Goal: Task Accomplishment & Management: Manage account settings

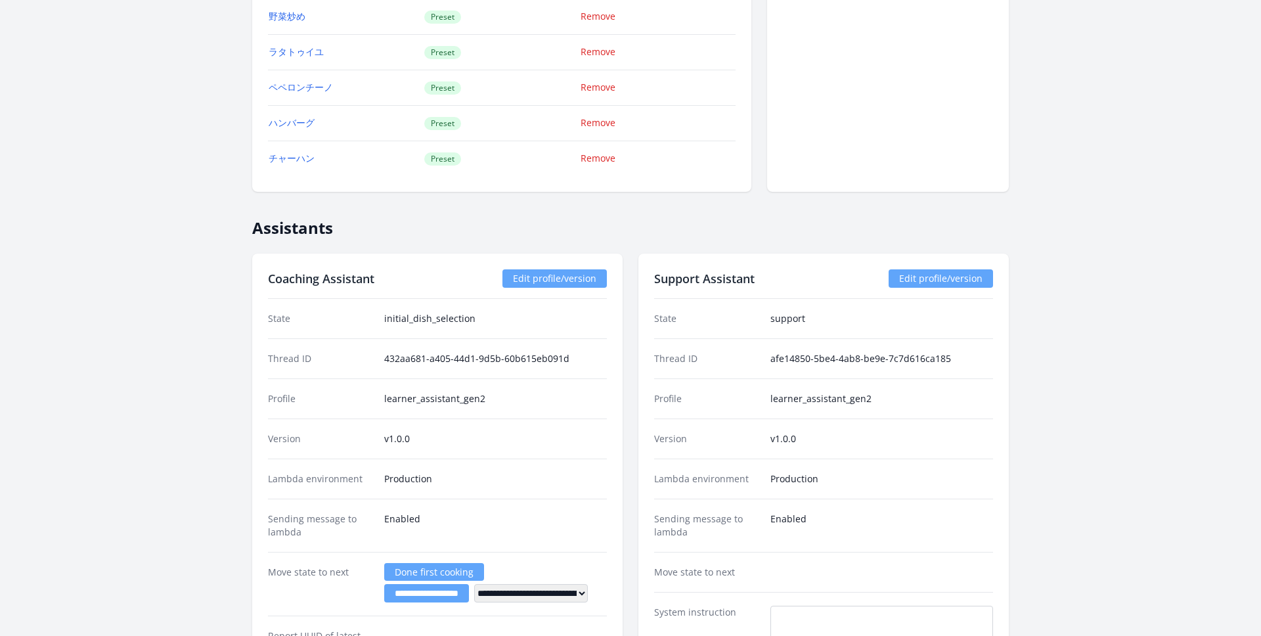
scroll to position [1490, 0]
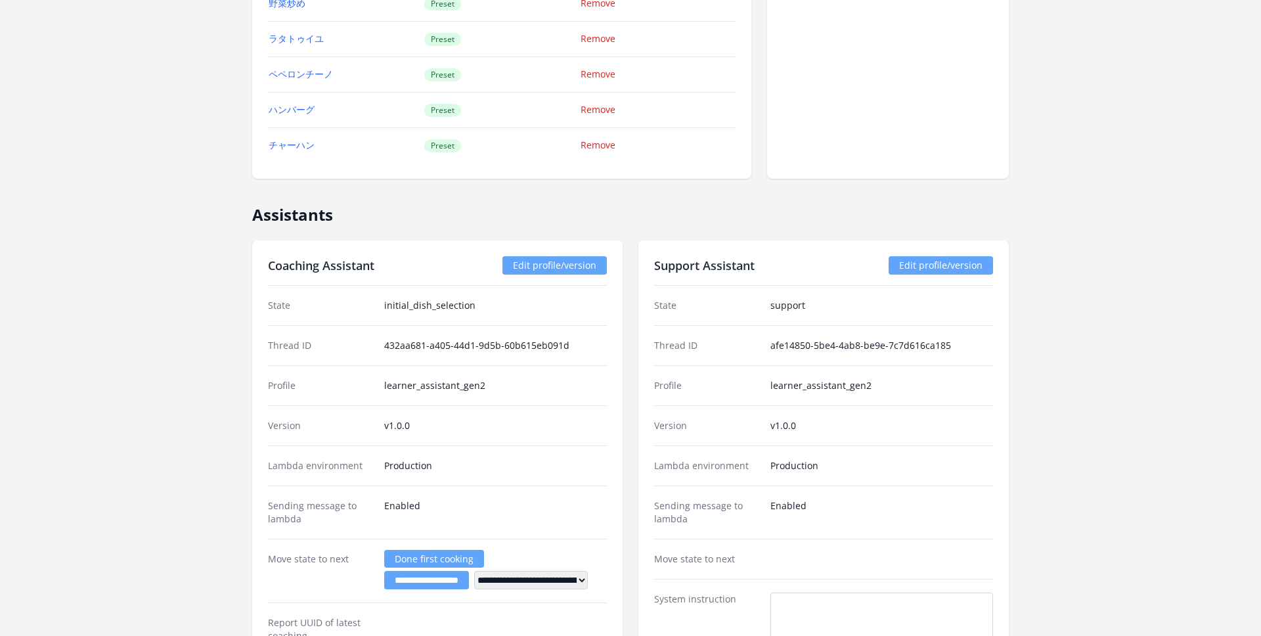
click at [915, 264] on link "Edit profile/version" at bounding box center [940, 265] width 104 height 18
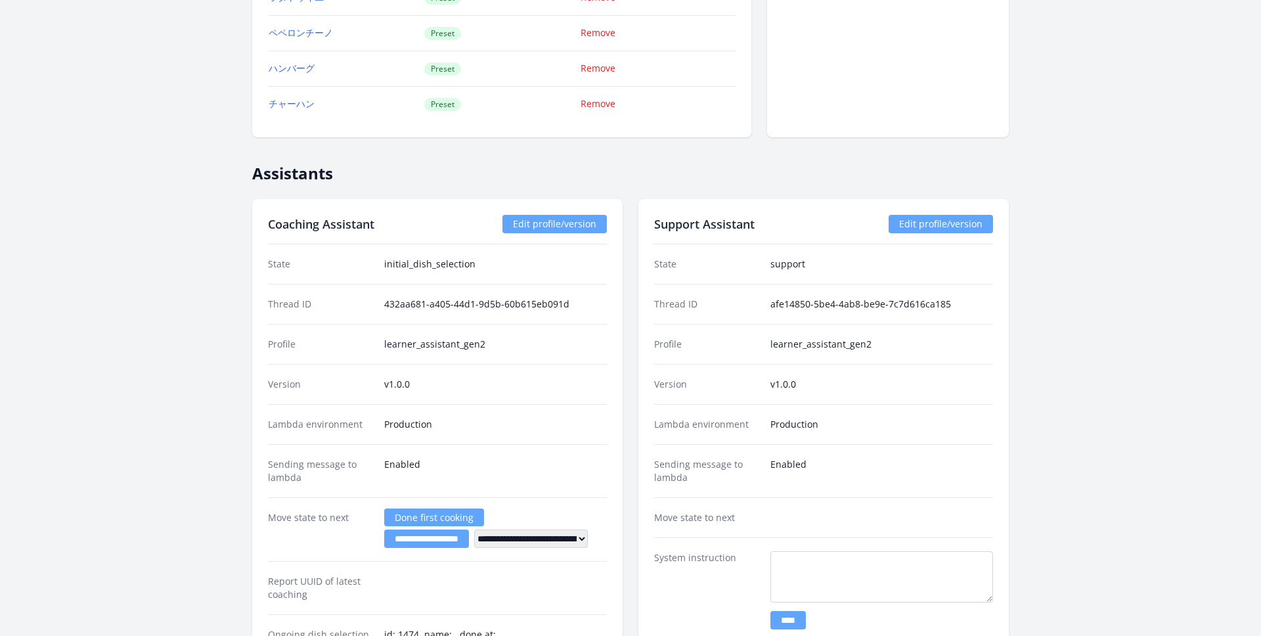
scroll to position [1525, 0]
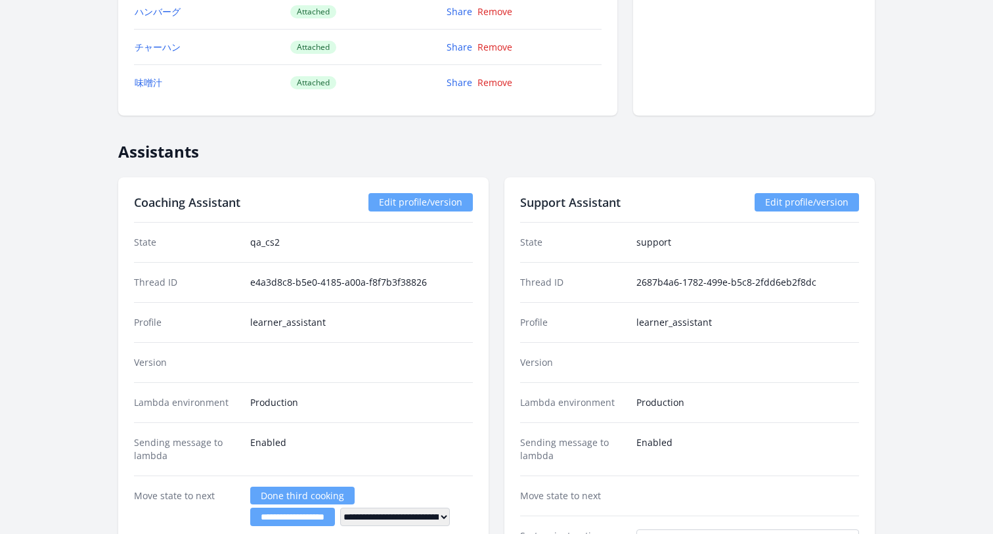
scroll to position [1419, 0]
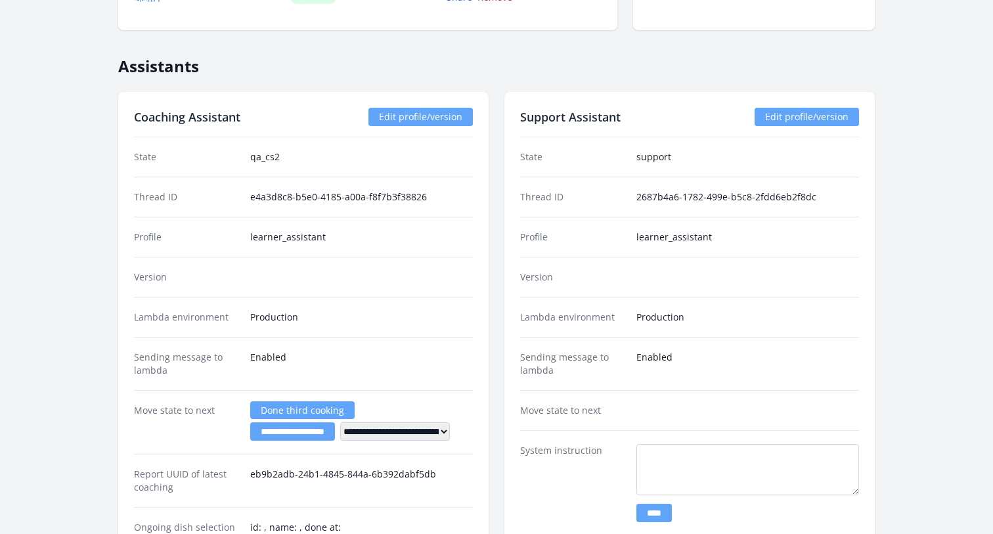
click at [700, 251] on div "Profile learner_assistant" at bounding box center [689, 237] width 339 height 40
drag, startPoint x: 722, startPoint y: 236, endPoint x: 626, endPoint y: 235, distance: 95.9
click at [625, 235] on div "Profile learner_assistant" at bounding box center [689, 237] width 339 height 40
copy div "learner_assistant"
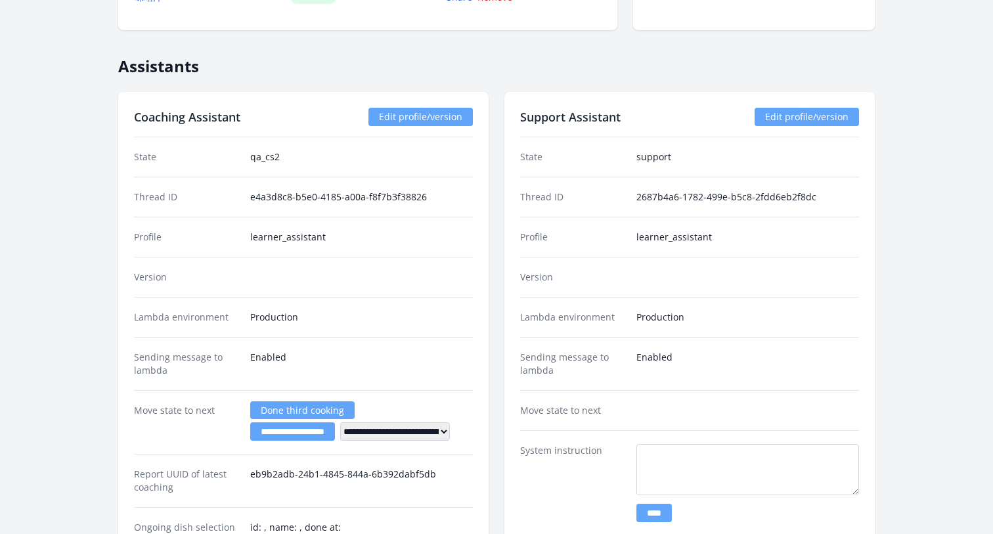
click at [687, 295] on div "Version" at bounding box center [689, 277] width 339 height 40
drag, startPoint x: 720, startPoint y: 236, endPoint x: 618, endPoint y: 236, distance: 101.8
click at [618, 236] on div "Profile learner_assistant" at bounding box center [689, 237] width 339 height 40
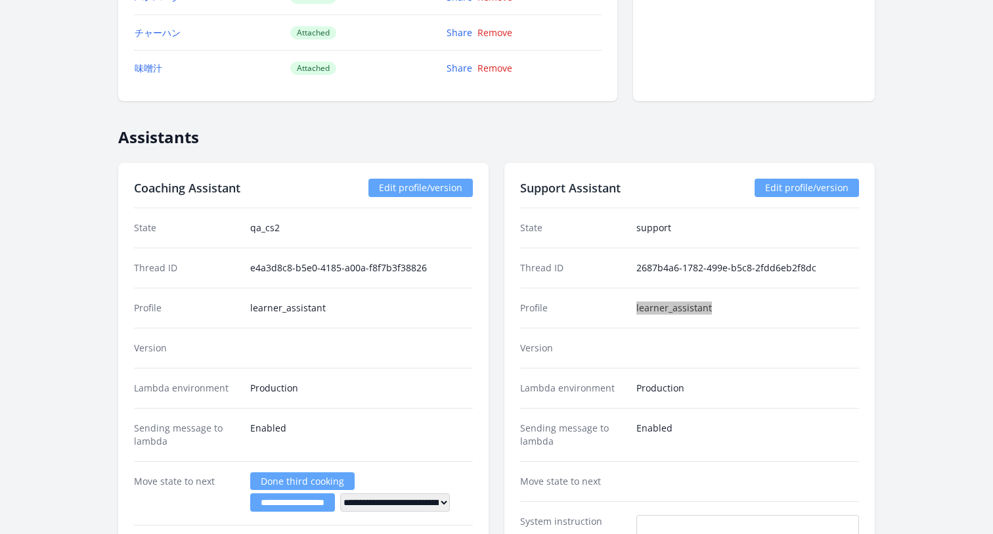
scroll to position [1399, 0]
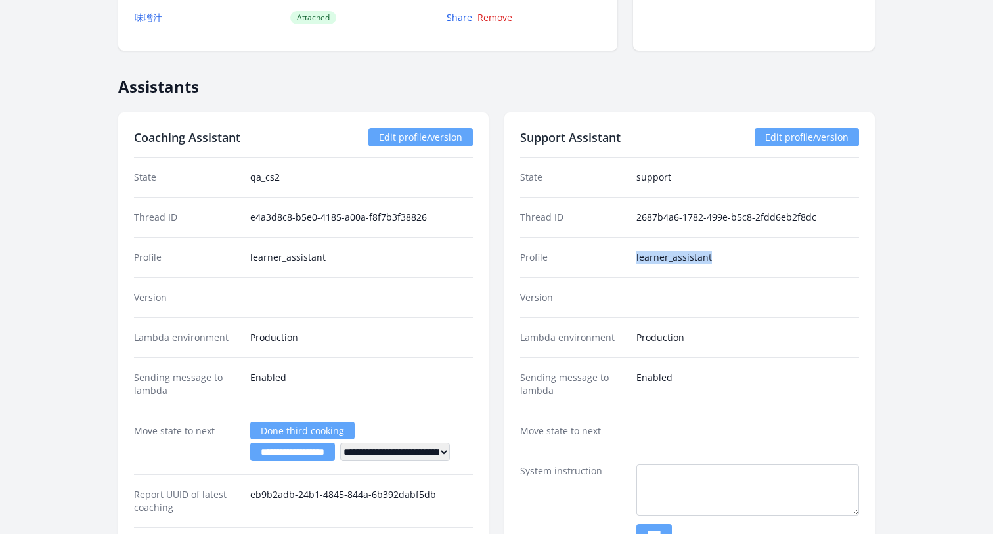
click at [771, 139] on link "Edit profile/version" at bounding box center [806, 137] width 104 height 18
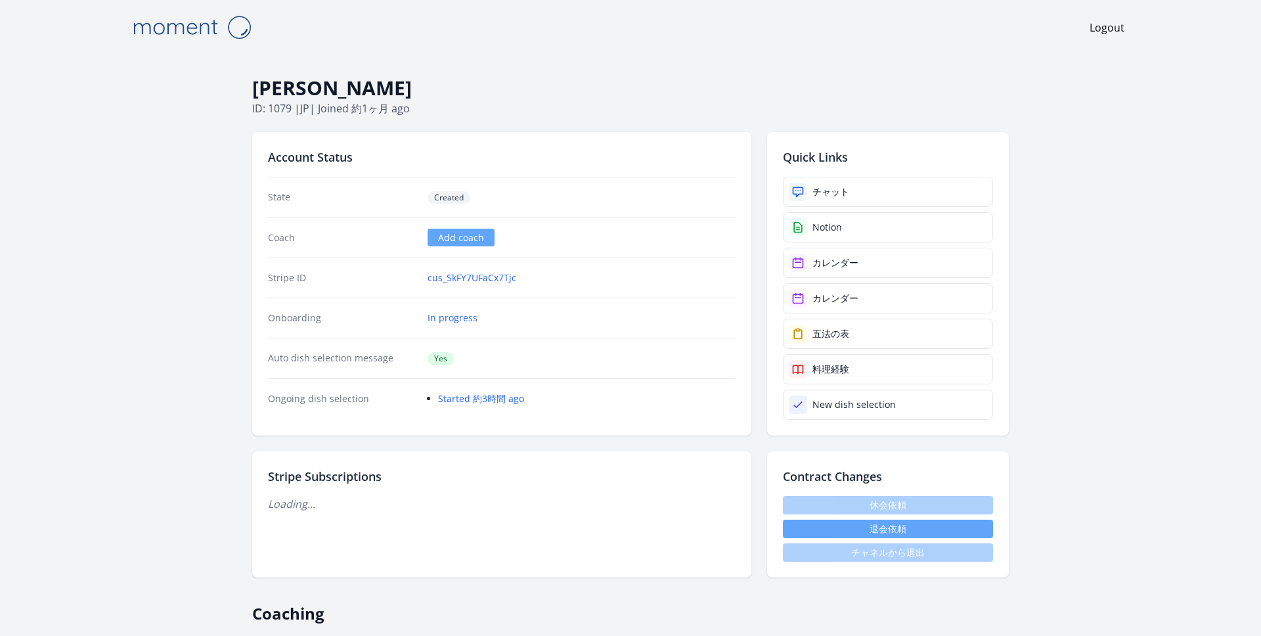
scroll to position [1525, 0]
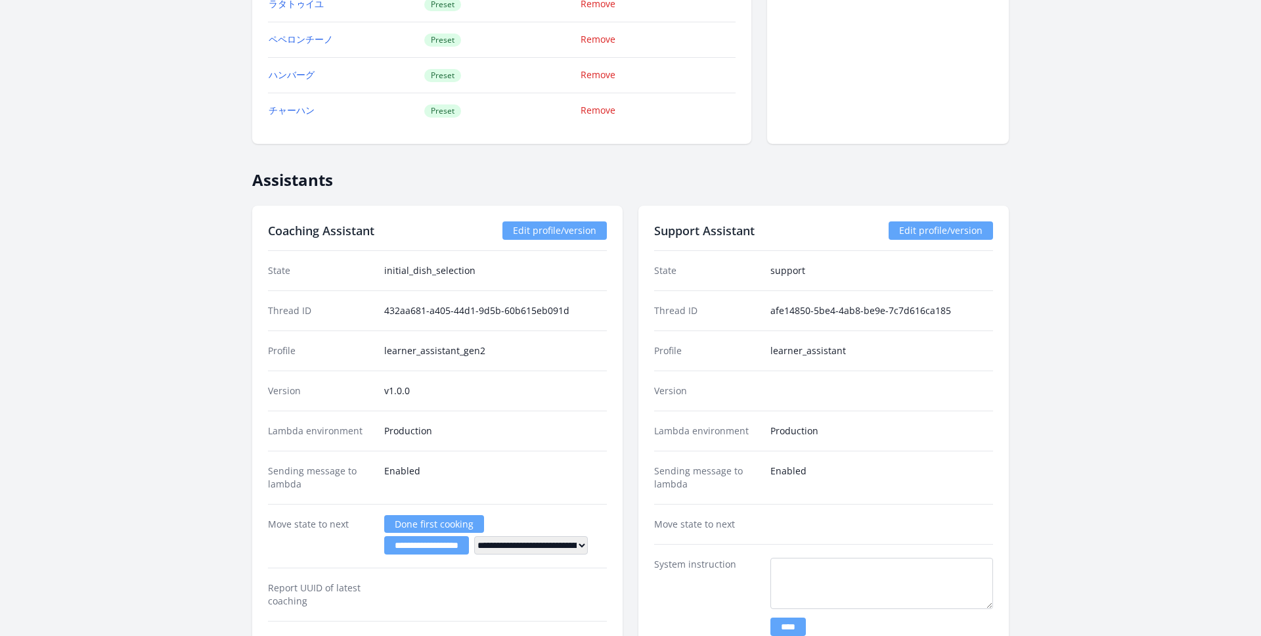
click at [917, 221] on div "Support Assistant Edit profile/version State support Thread ID afe14850-5be4-4a…" at bounding box center [823, 545] width 370 height 679
click at [907, 236] on link "Edit profile/version" at bounding box center [940, 230] width 104 height 18
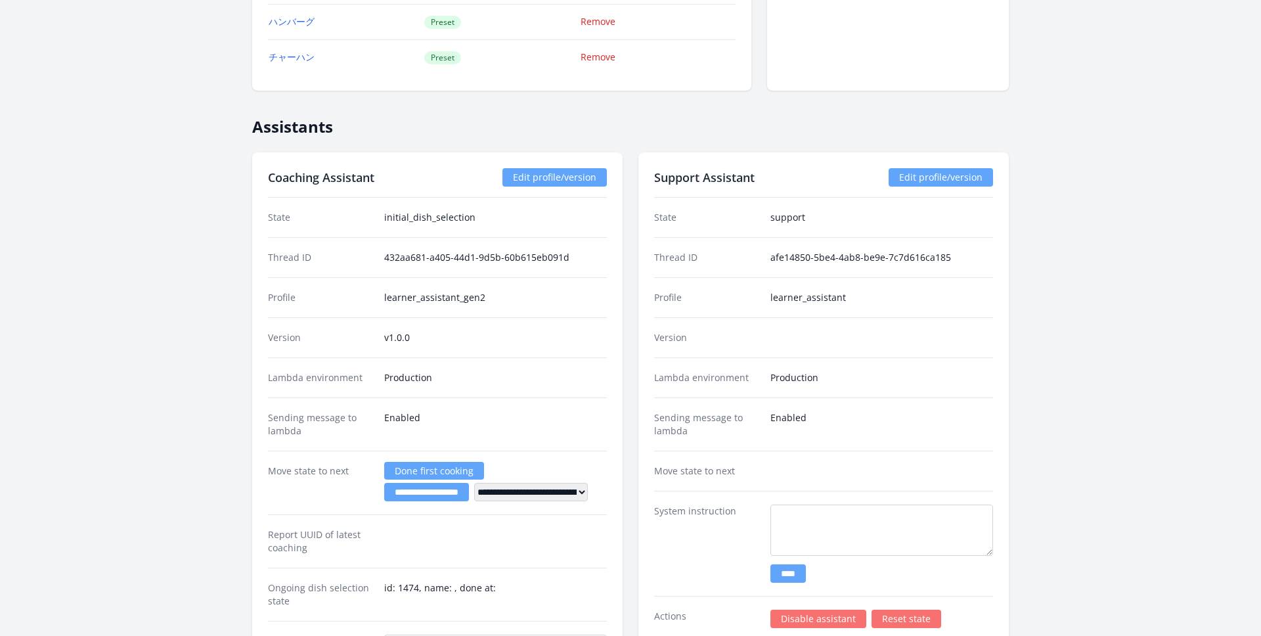
scroll to position [1515, 0]
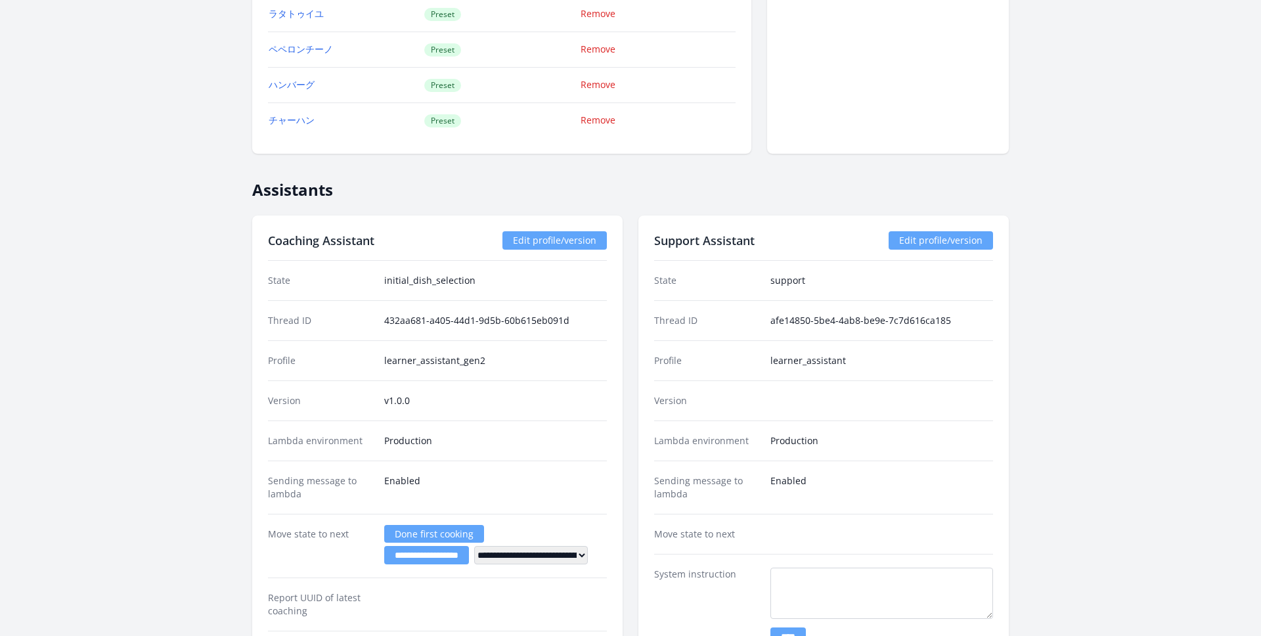
click at [924, 242] on link "Edit profile/version" at bounding box center [940, 240] width 104 height 18
click at [965, 242] on link "Edit profile/version" at bounding box center [940, 240] width 104 height 18
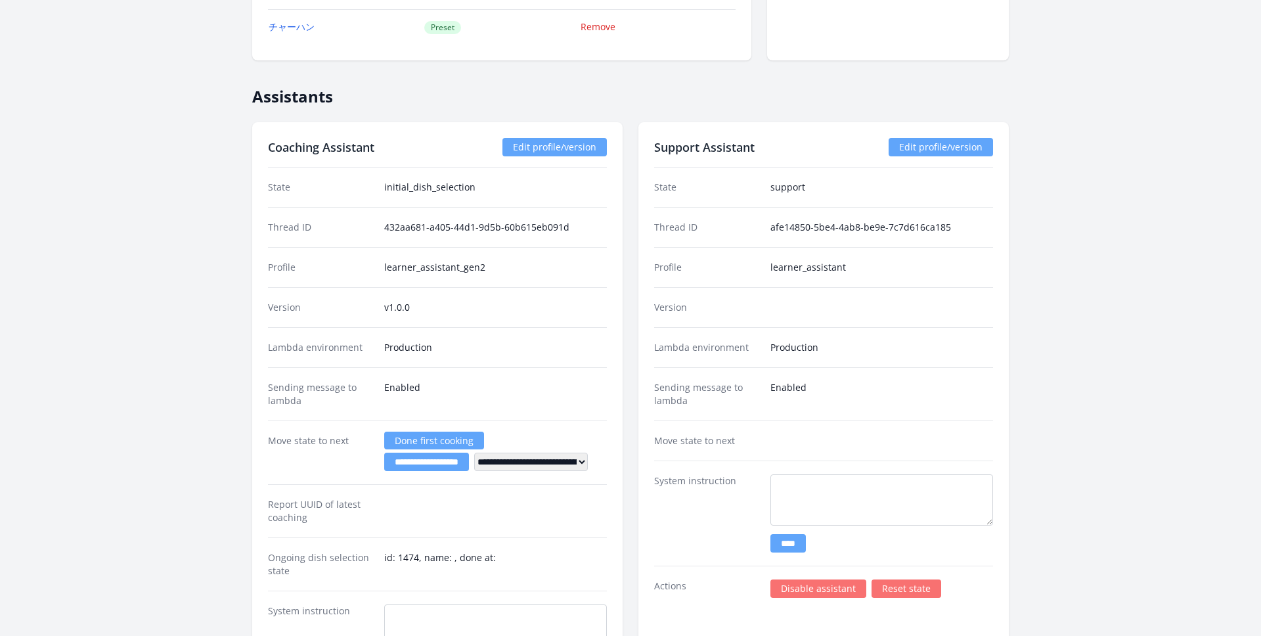
scroll to position [1701, 0]
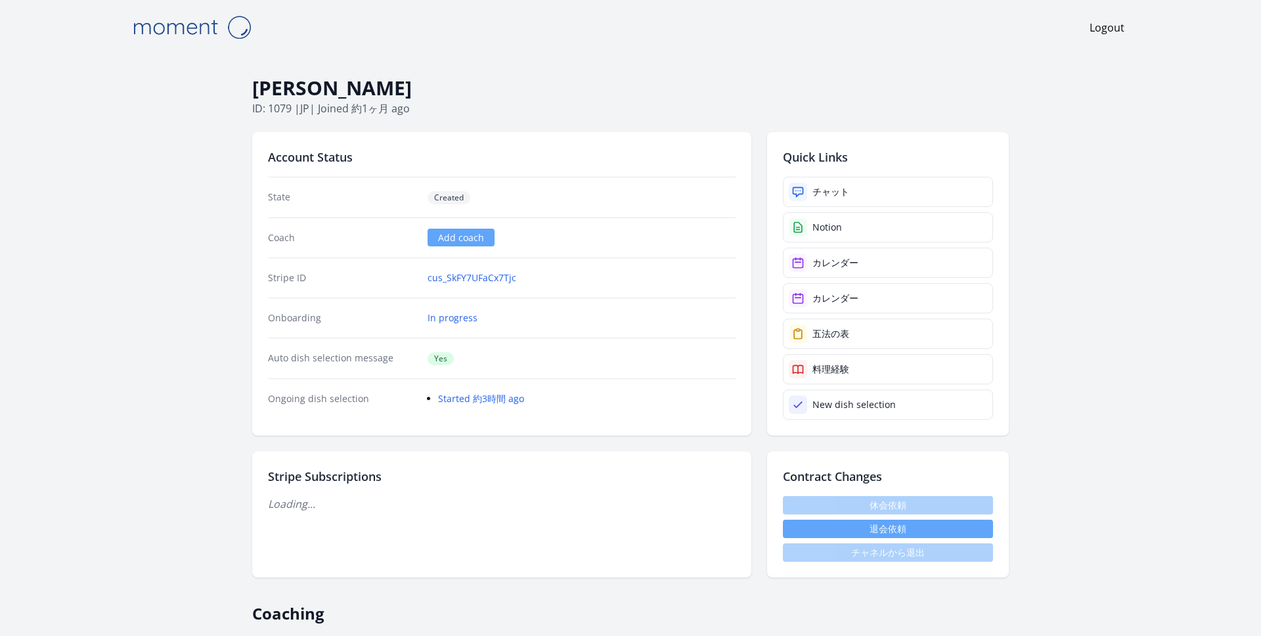
scroll to position [1691, 0]
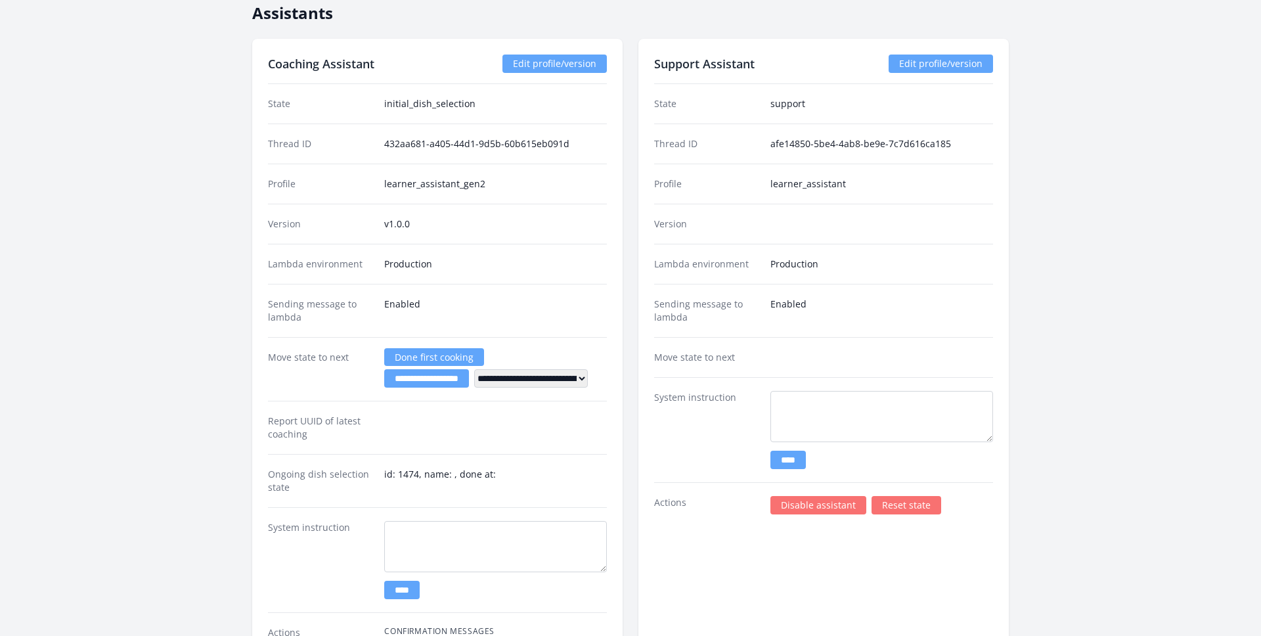
click at [934, 60] on link "Edit profile/version" at bounding box center [940, 63] width 104 height 18
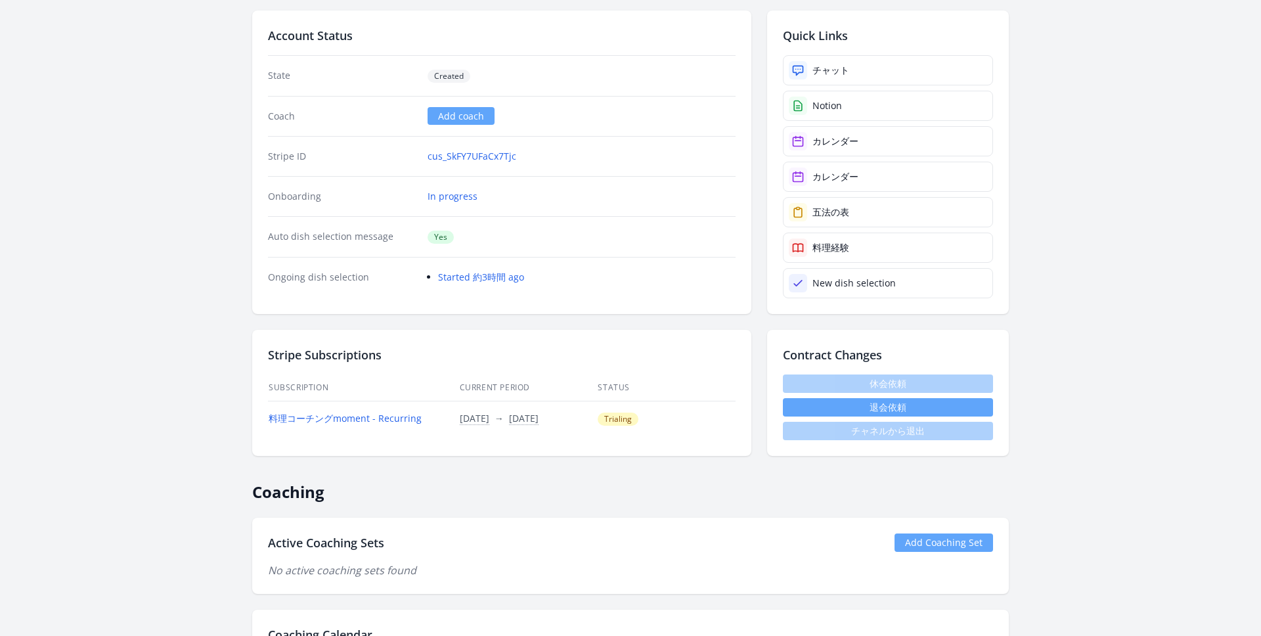
scroll to position [0, 0]
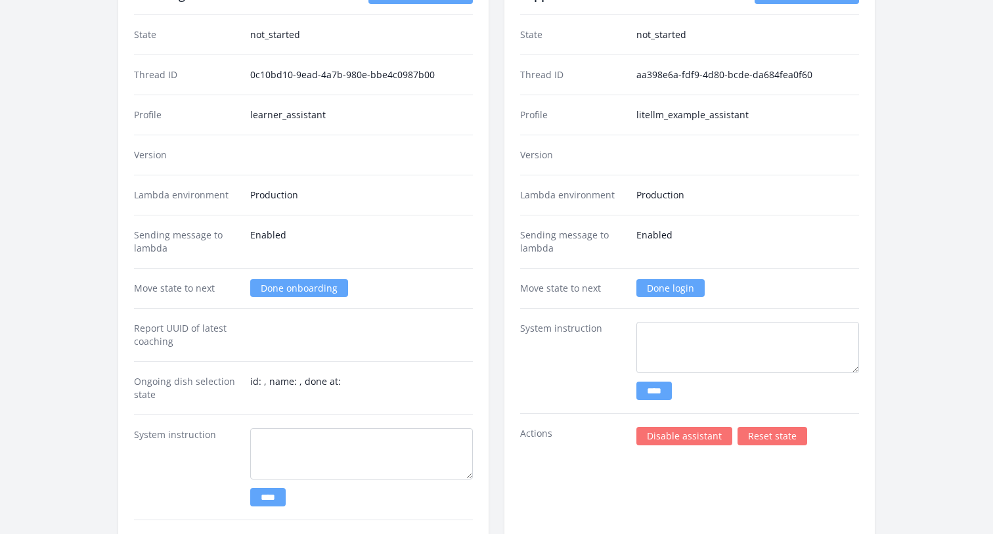
scroll to position [1453, 0]
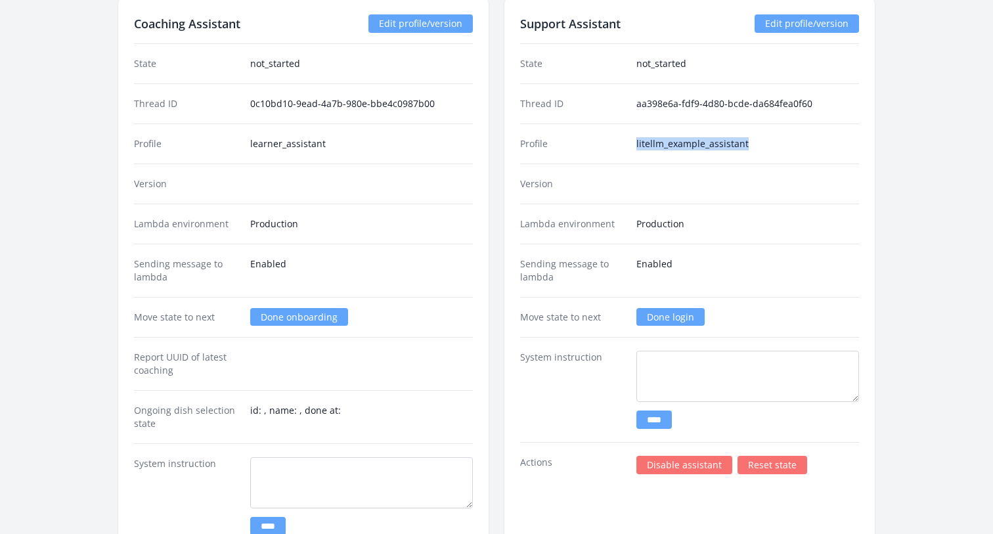
drag, startPoint x: 755, startPoint y: 148, endPoint x: 601, endPoint y: 148, distance: 153.6
click at [601, 148] on div "Profile litellm_example_assistant" at bounding box center [689, 143] width 339 height 40
copy div "litellm_example_assistant"
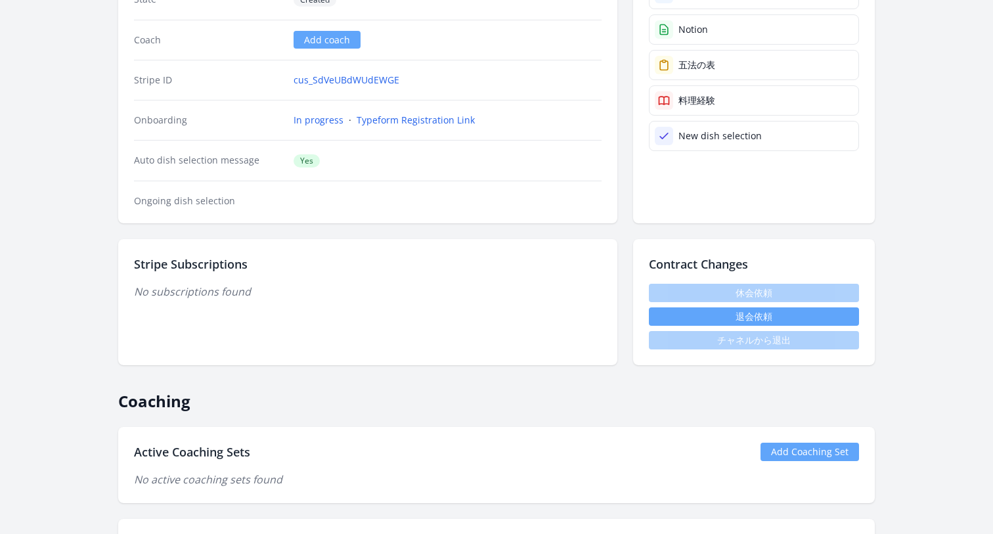
scroll to position [0, 0]
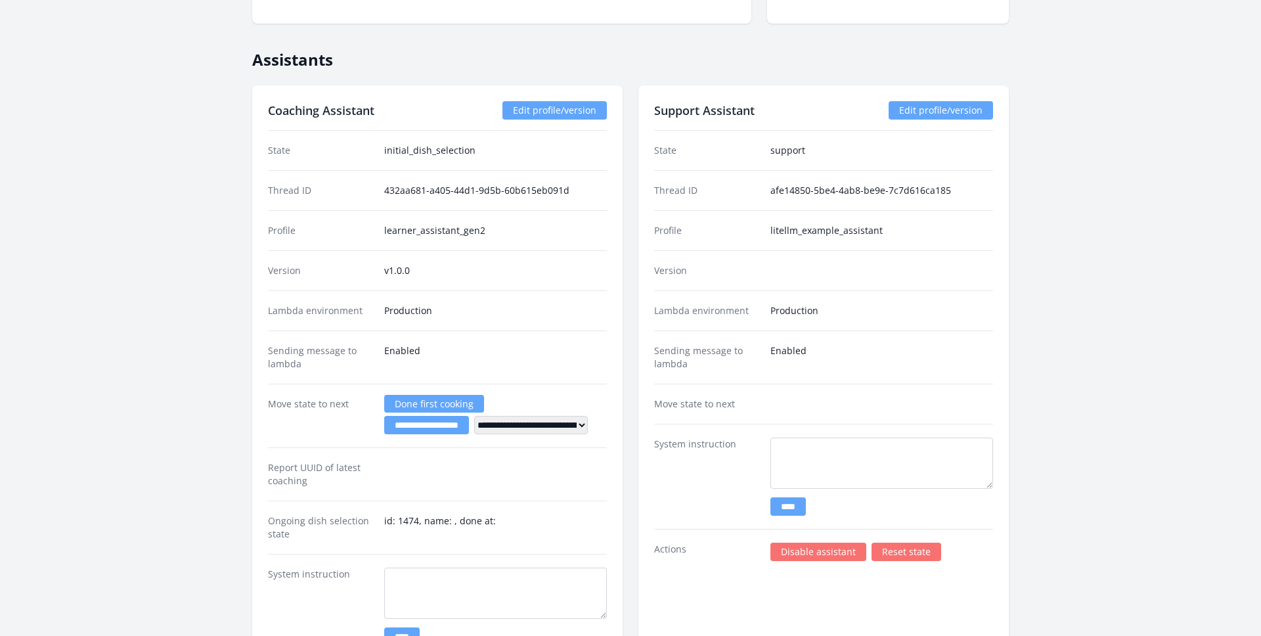
scroll to position [1551, 0]
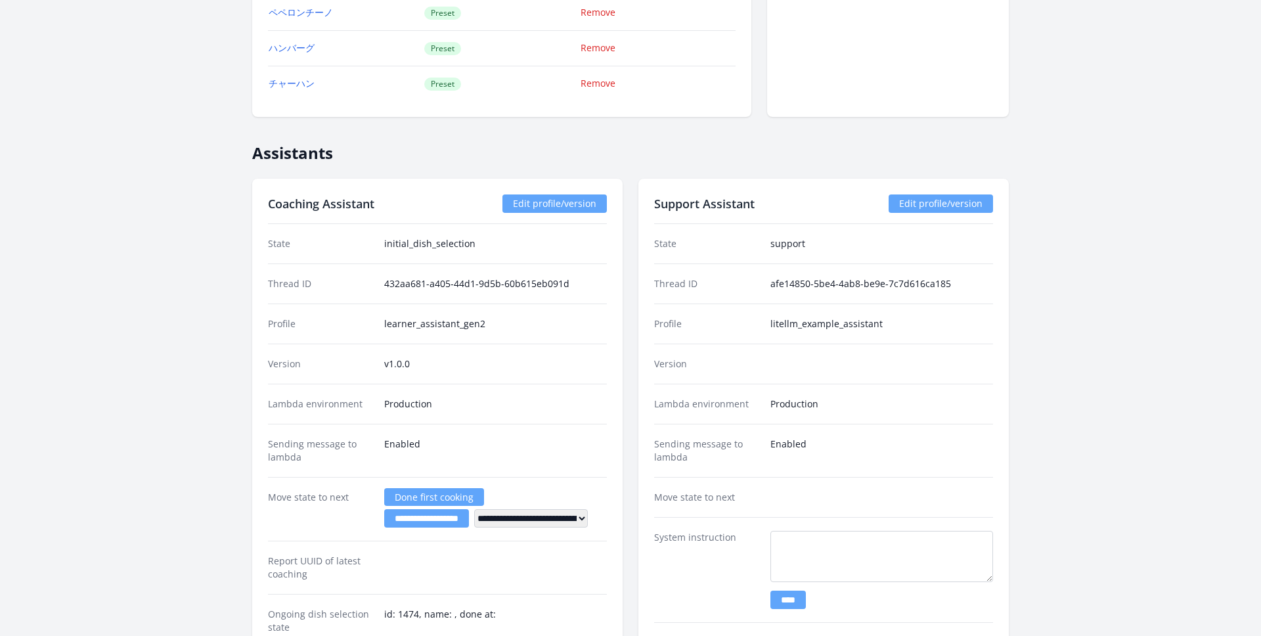
click at [940, 203] on link "Edit profile/version" at bounding box center [940, 203] width 104 height 18
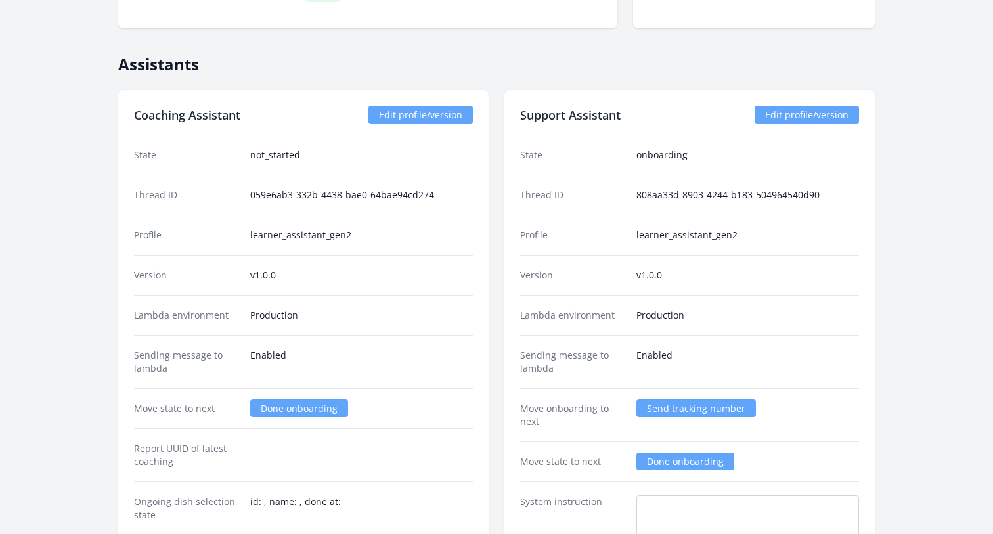
scroll to position [1892, 0]
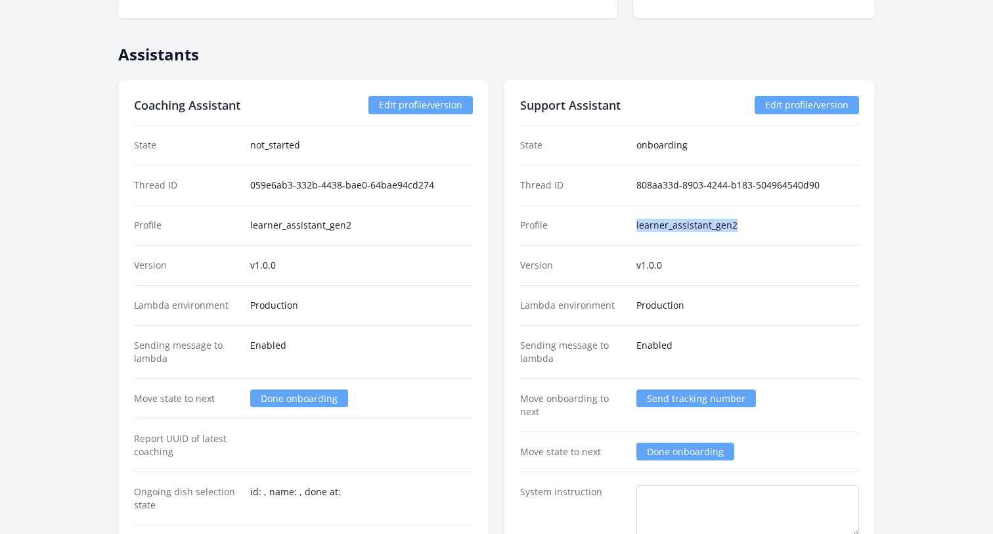
drag, startPoint x: 748, startPoint y: 228, endPoint x: 625, endPoint y: 226, distance: 122.8
click at [625, 226] on div "Profile learner_assistant_gen2" at bounding box center [689, 225] width 339 height 40
copy div "learner_assistant_gen2"
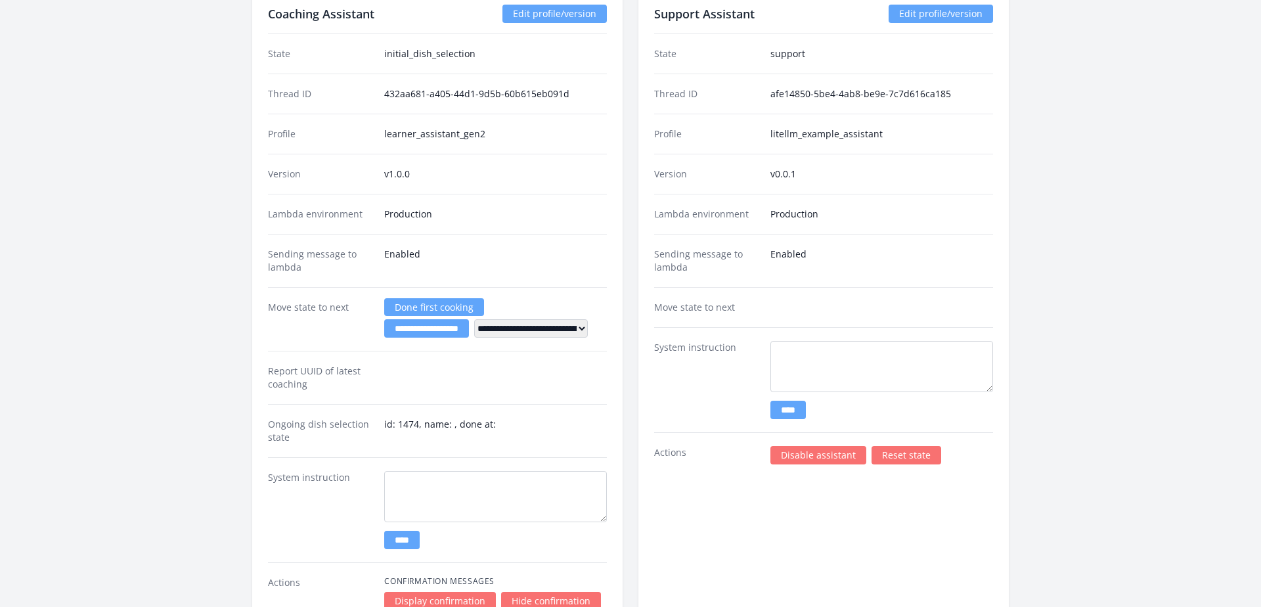
scroll to position [1591, 0]
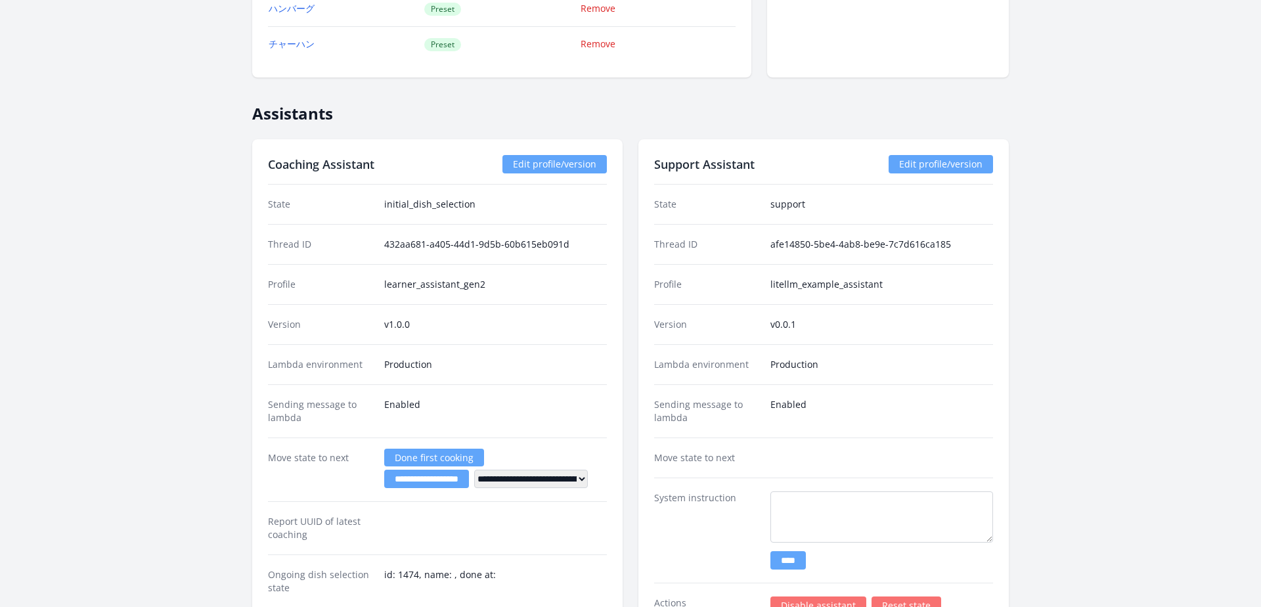
click at [929, 167] on link "Edit profile/version" at bounding box center [940, 164] width 104 height 18
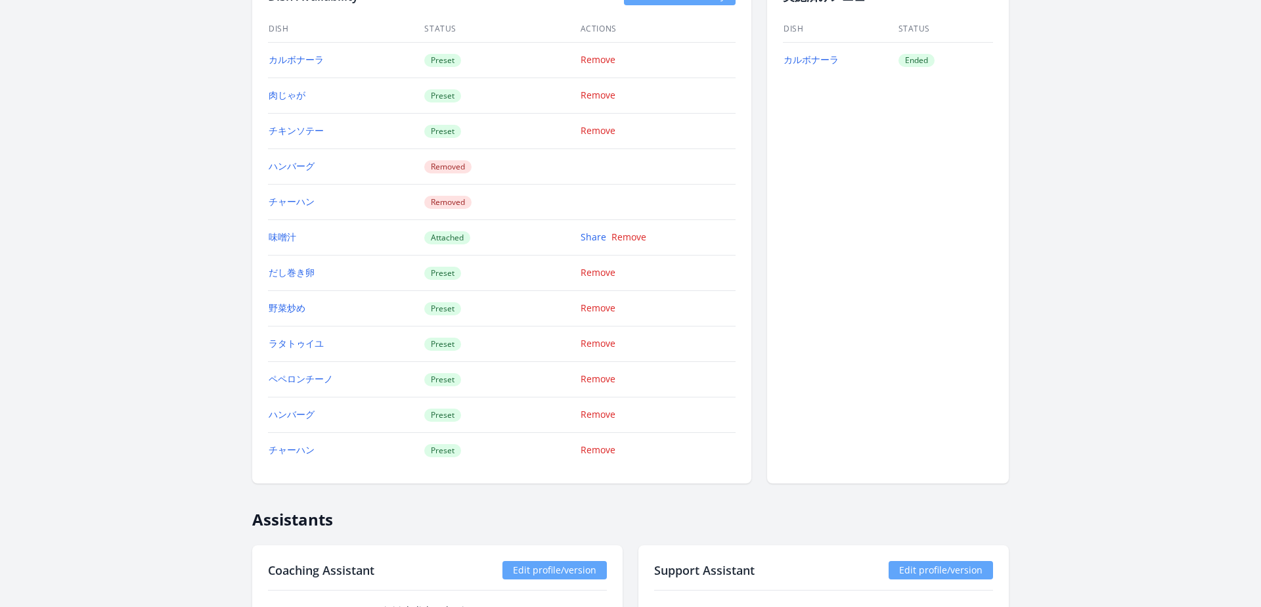
scroll to position [1350, 0]
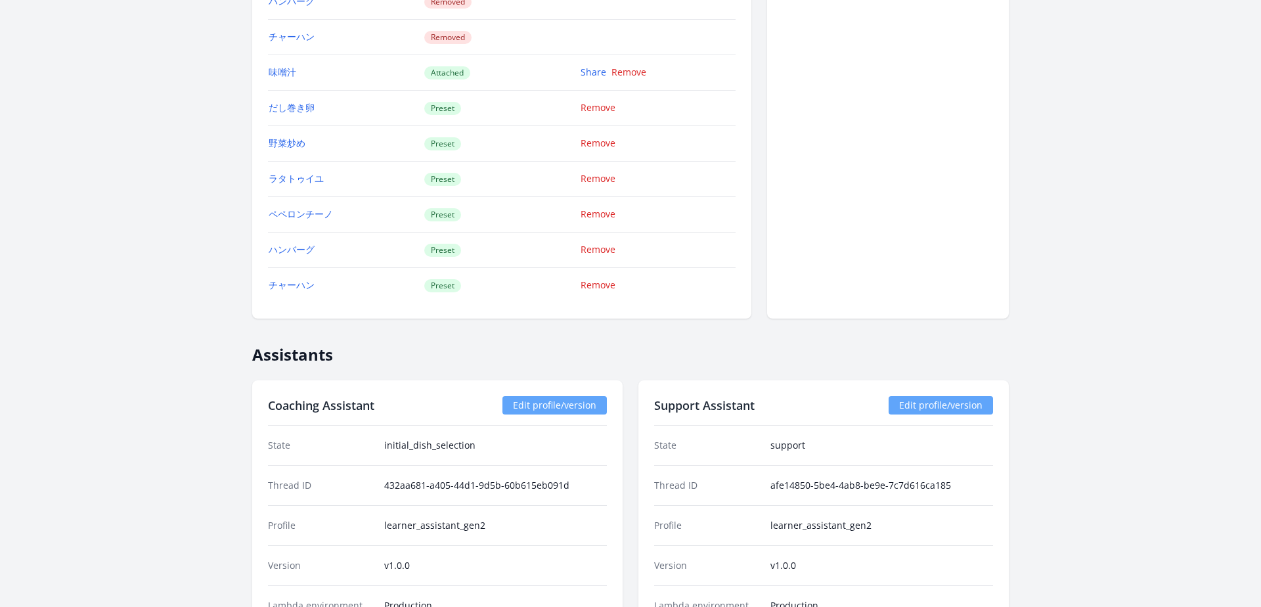
click at [914, 403] on link "Edit profile/version" at bounding box center [940, 405] width 104 height 18
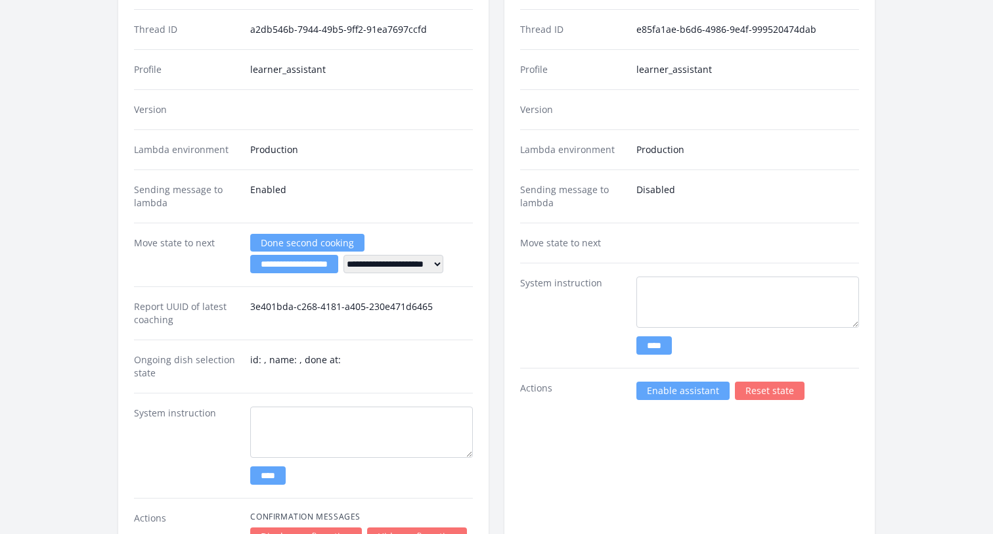
scroll to position [1716, 0]
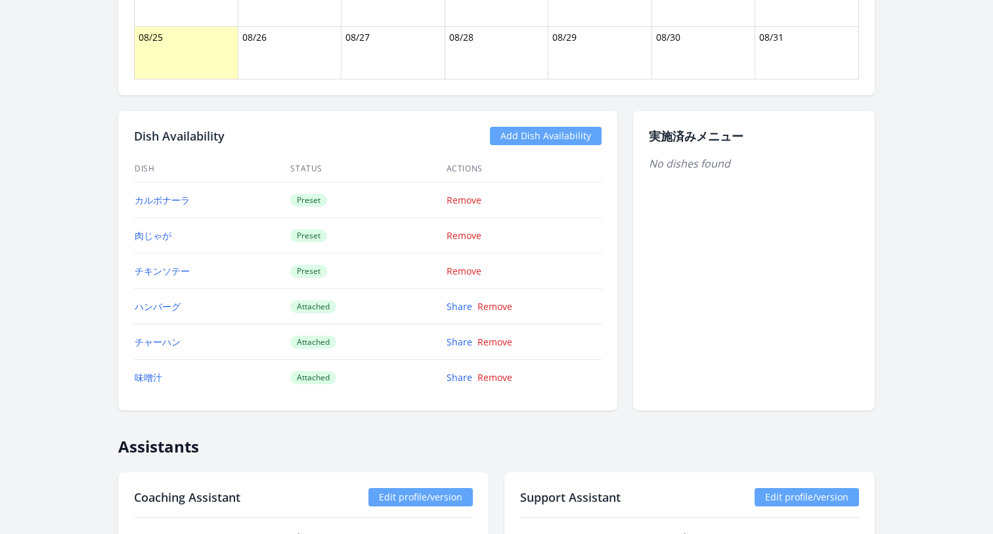
scroll to position [1261, 0]
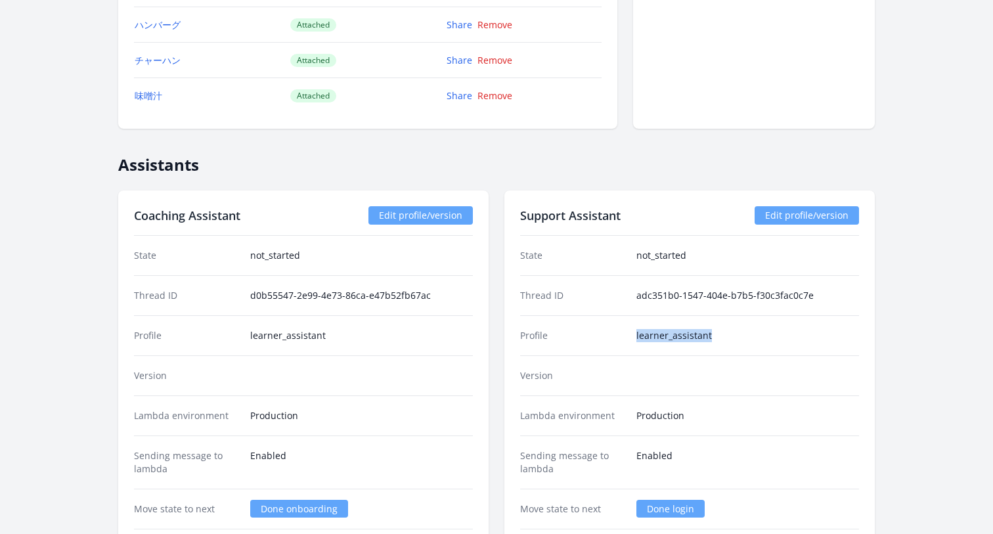
drag, startPoint x: 720, startPoint y: 341, endPoint x: 581, endPoint y: 341, distance: 138.5
click at [581, 341] on div "Profile learner_assistant" at bounding box center [689, 335] width 339 height 40
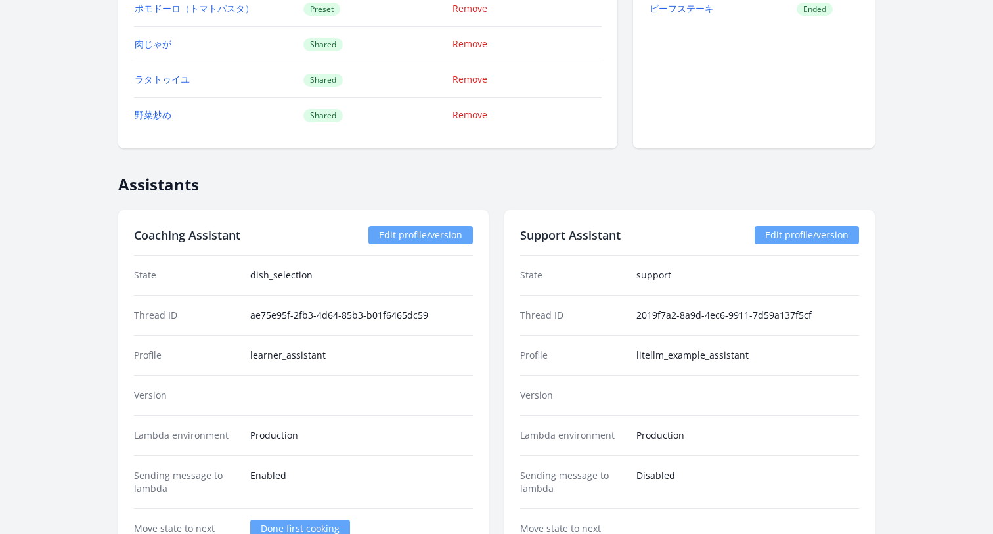
scroll to position [1545, 0]
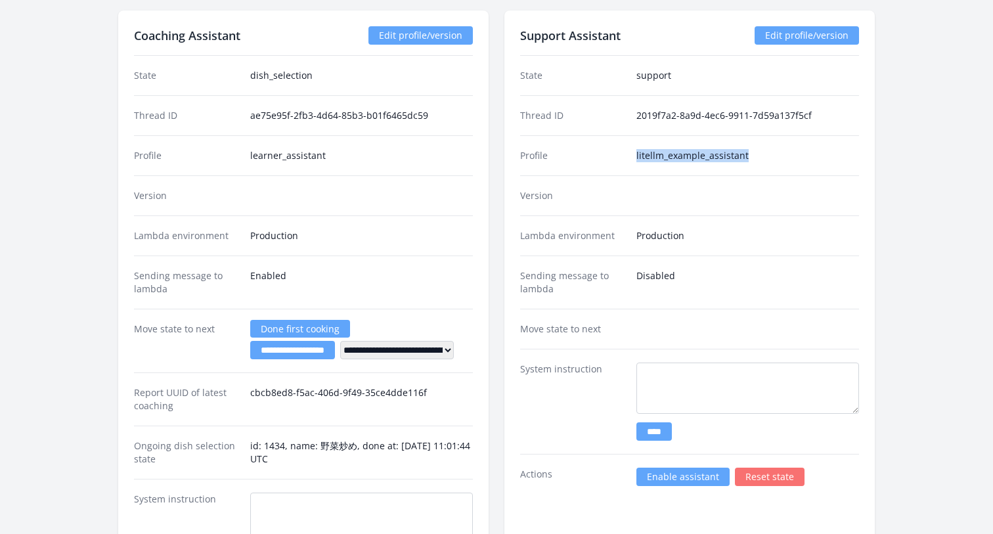
drag, startPoint x: 750, startPoint y: 158, endPoint x: 632, endPoint y: 157, distance: 118.2
click at [632, 157] on div "Profile litellm_example_assistant" at bounding box center [689, 155] width 339 height 40
copy dd "litellm_example_assistant"
click at [718, 234] on dd "Production" at bounding box center [747, 235] width 223 height 13
drag, startPoint x: 636, startPoint y: 154, endPoint x: 807, endPoint y: 155, distance: 170.7
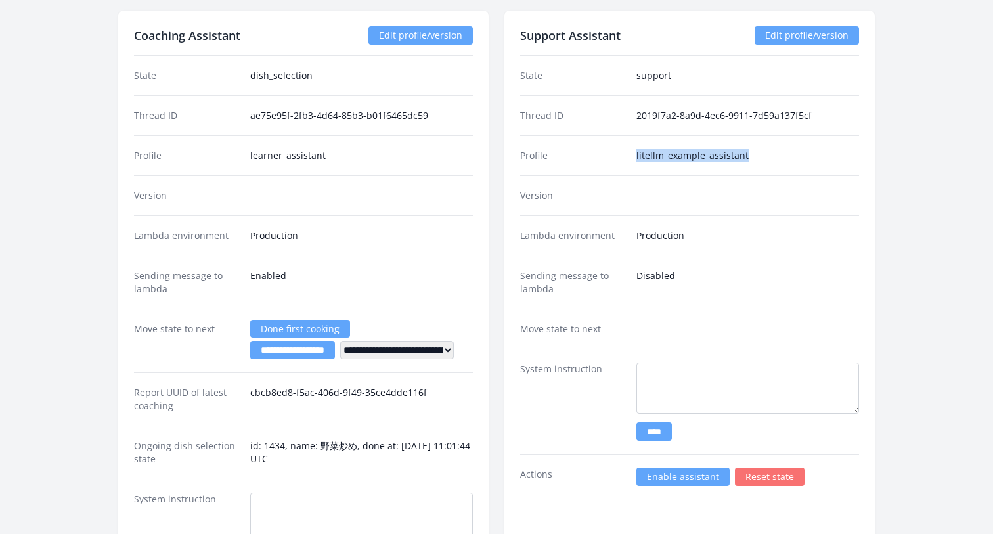
click at [807, 155] on dd "litellm_example_assistant" at bounding box center [747, 155] width 223 height 13
copy dd "litellm_example_assistant"
click at [790, 232] on dd "Production" at bounding box center [747, 235] width 223 height 13
click at [780, 36] on link "Edit profile/version" at bounding box center [806, 35] width 104 height 18
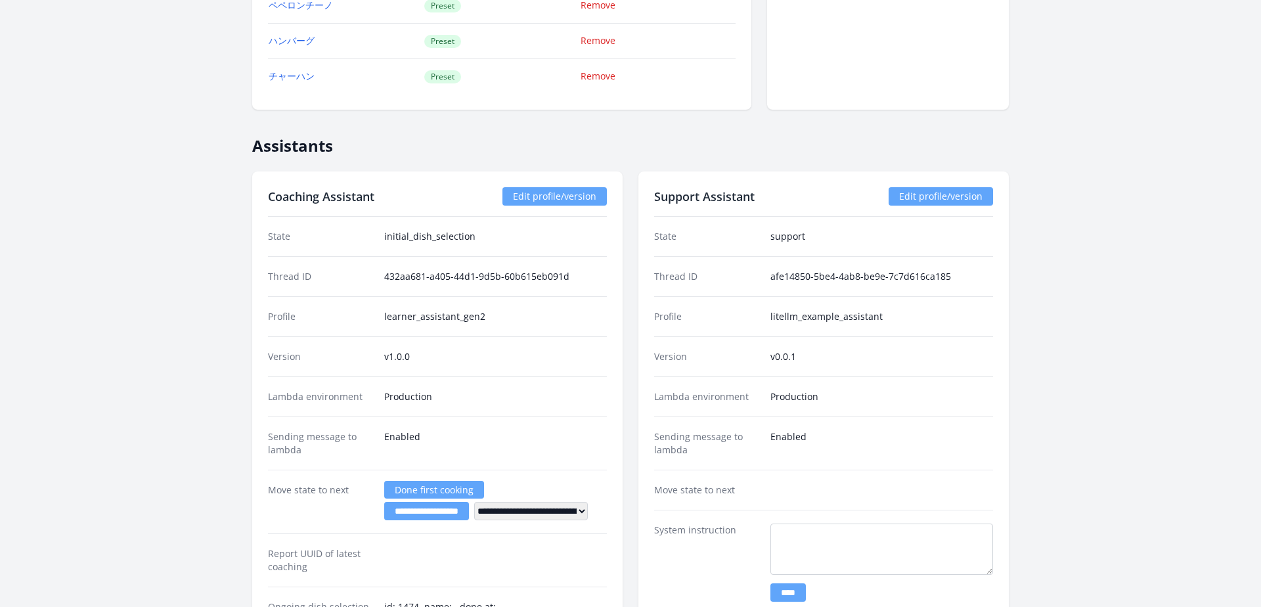
scroll to position [1511, 0]
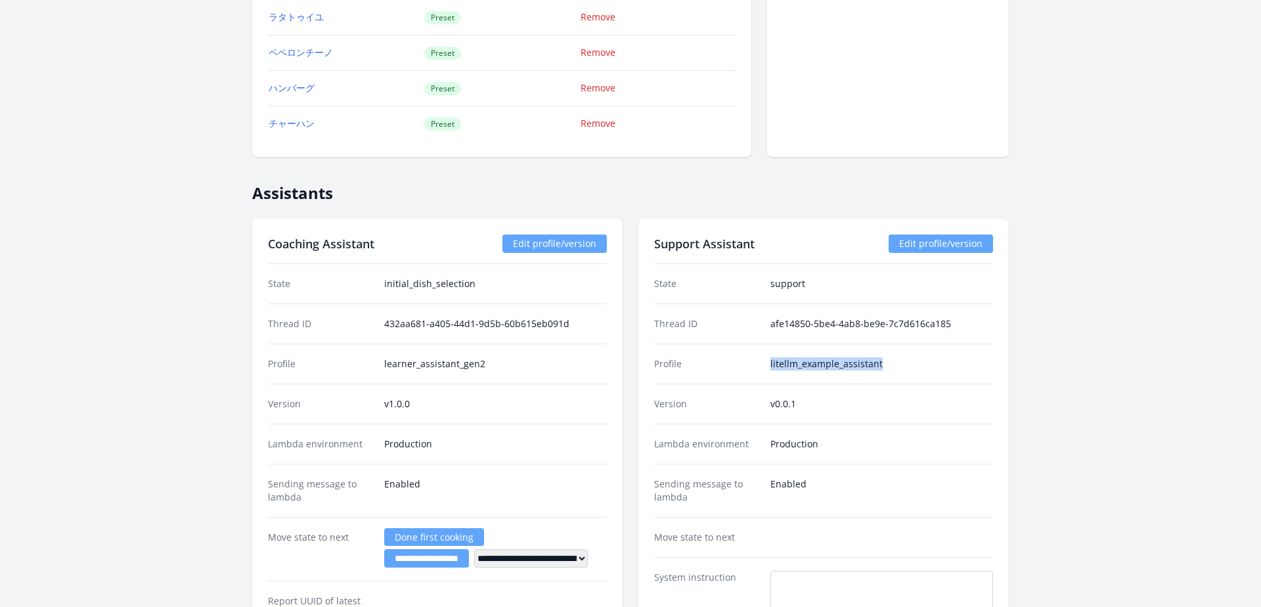
drag, startPoint x: 886, startPoint y: 364, endPoint x: 722, endPoint y: 364, distance: 164.8
click at [722, 364] on div "Profile litellm_example_assistant" at bounding box center [823, 363] width 339 height 40
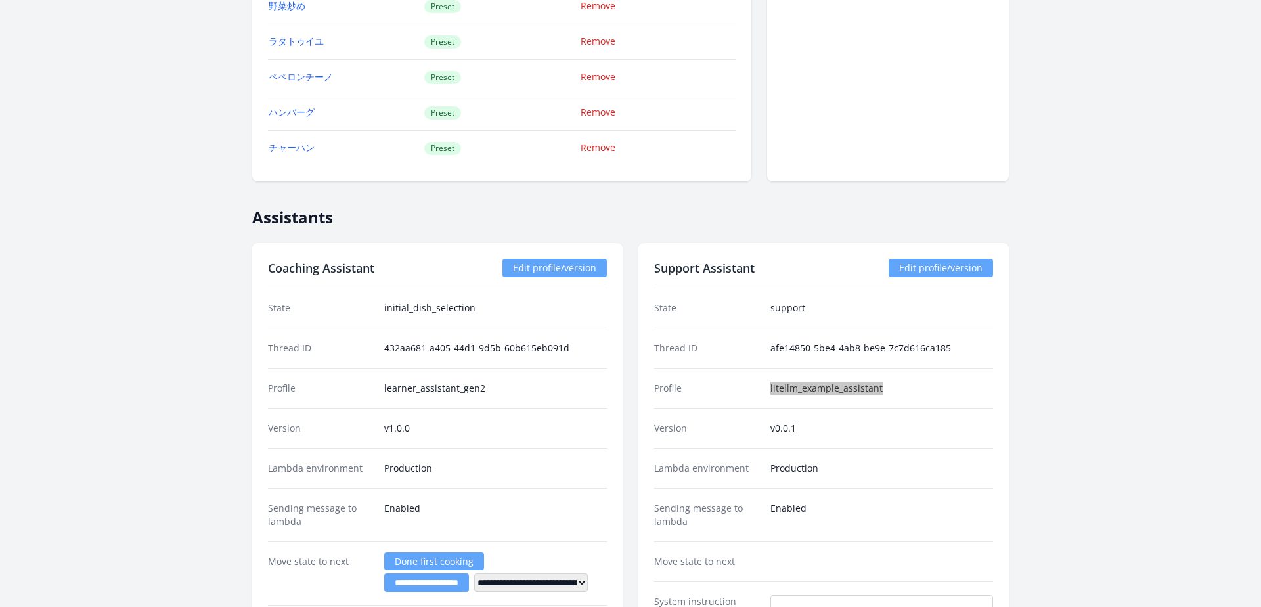
scroll to position [1613, 0]
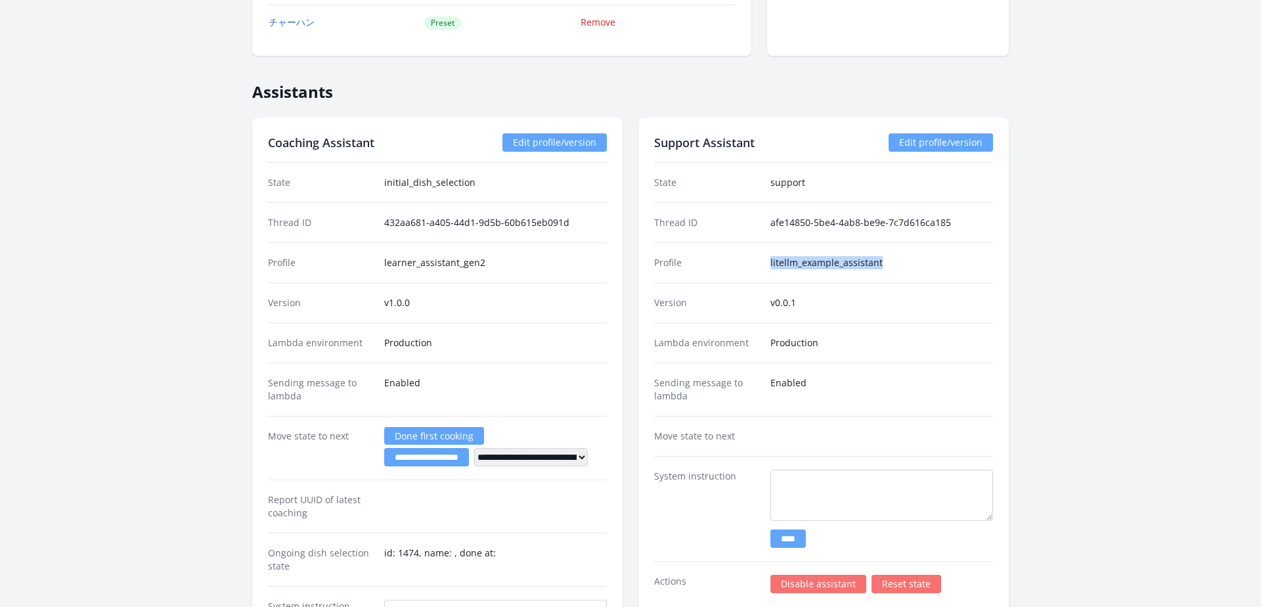
click at [926, 135] on link "Edit profile/version" at bounding box center [940, 142] width 104 height 18
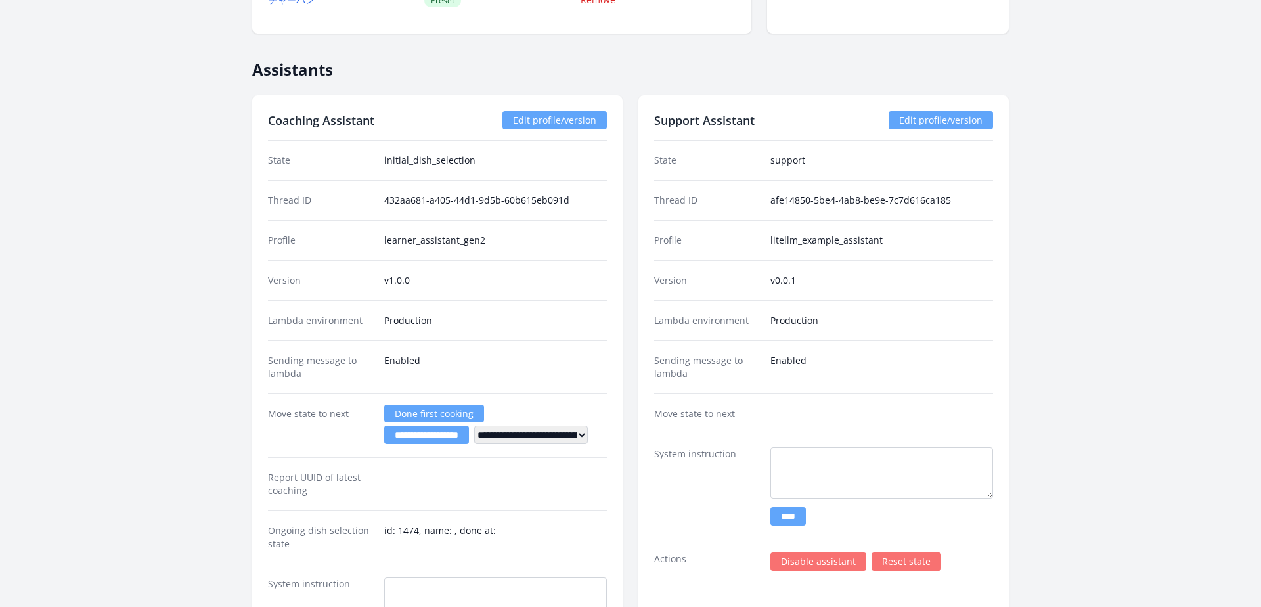
scroll to position [1675, 0]
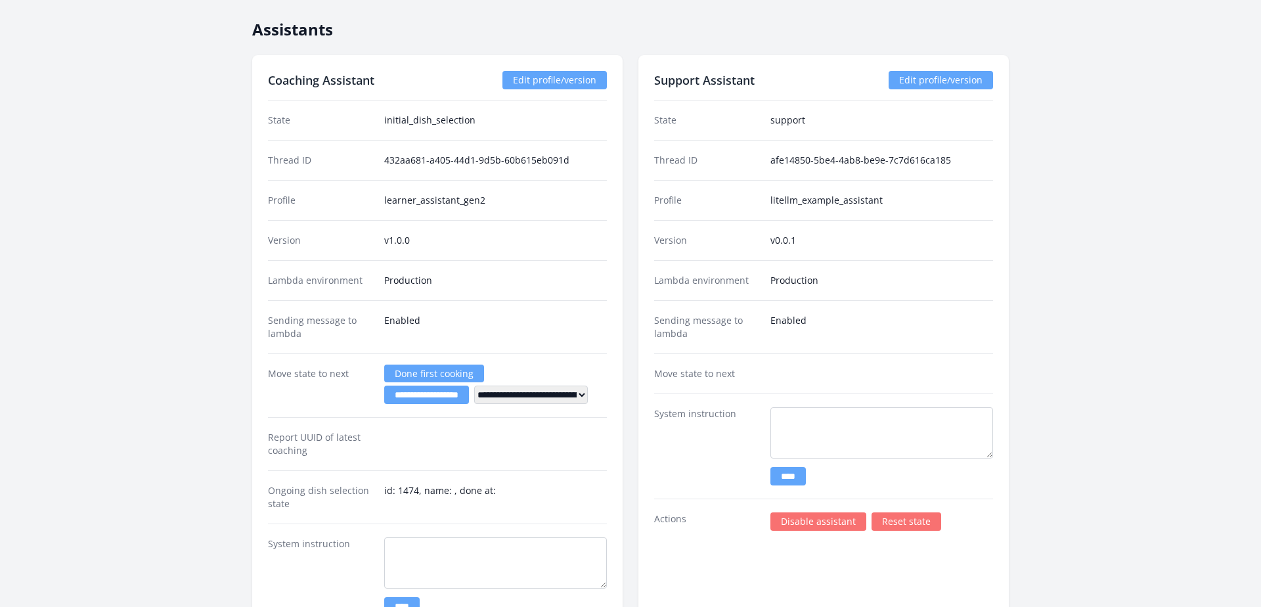
click at [928, 77] on link "Edit profile/version" at bounding box center [940, 80] width 104 height 18
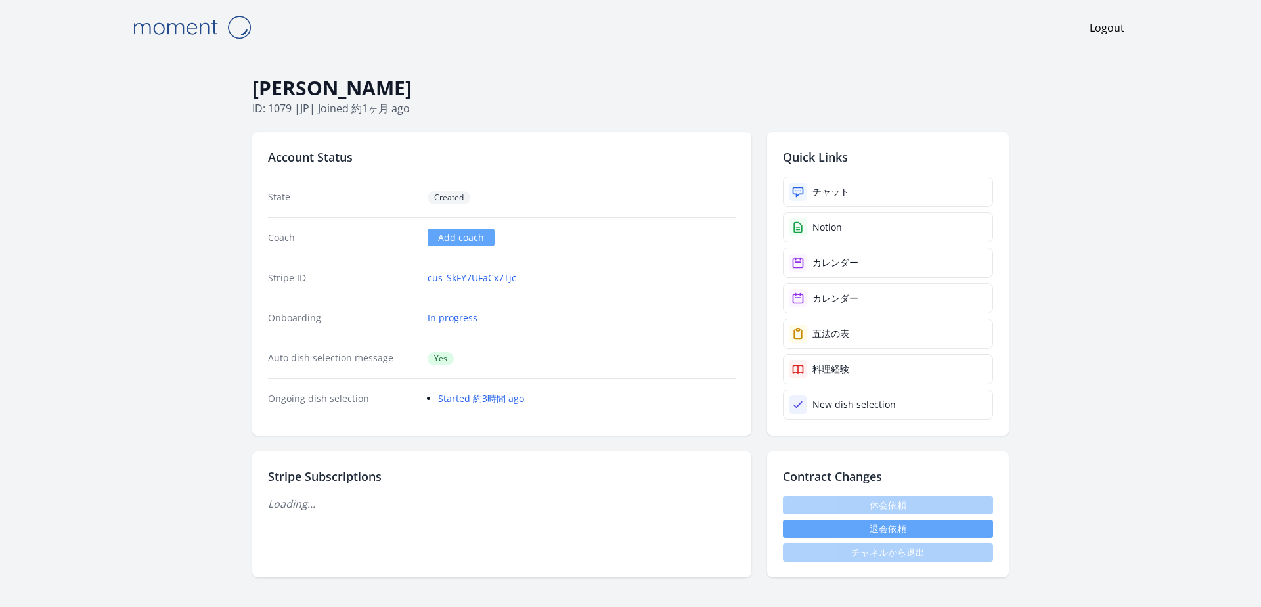
scroll to position [1675, 0]
